Goal: Transaction & Acquisition: Purchase product/service

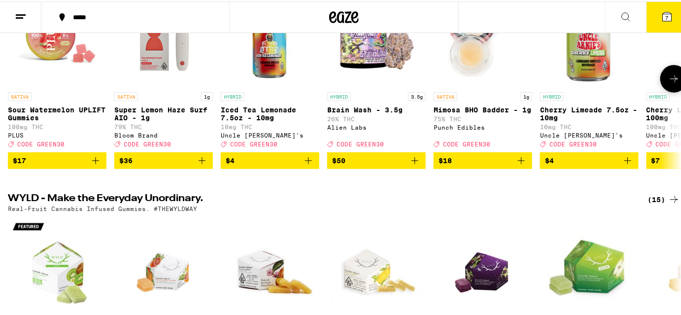
scroll to position [313, 0]
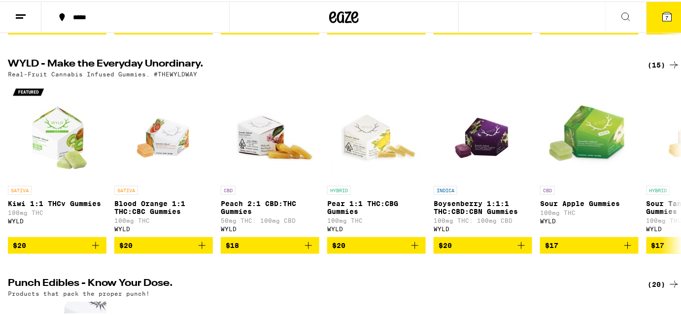
click at [651, 67] on div "(15)" at bounding box center [664, 64] width 32 height 12
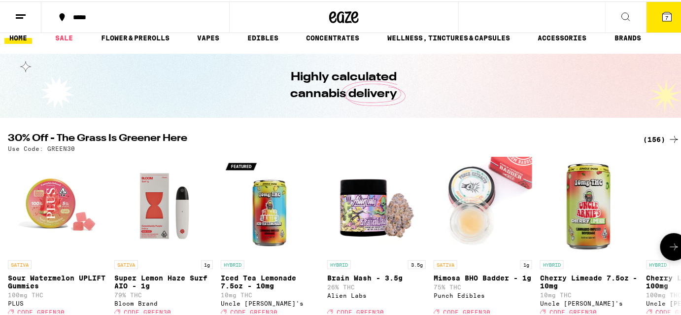
scroll to position [89, 0]
